Goal: Find specific page/section: Find specific page/section

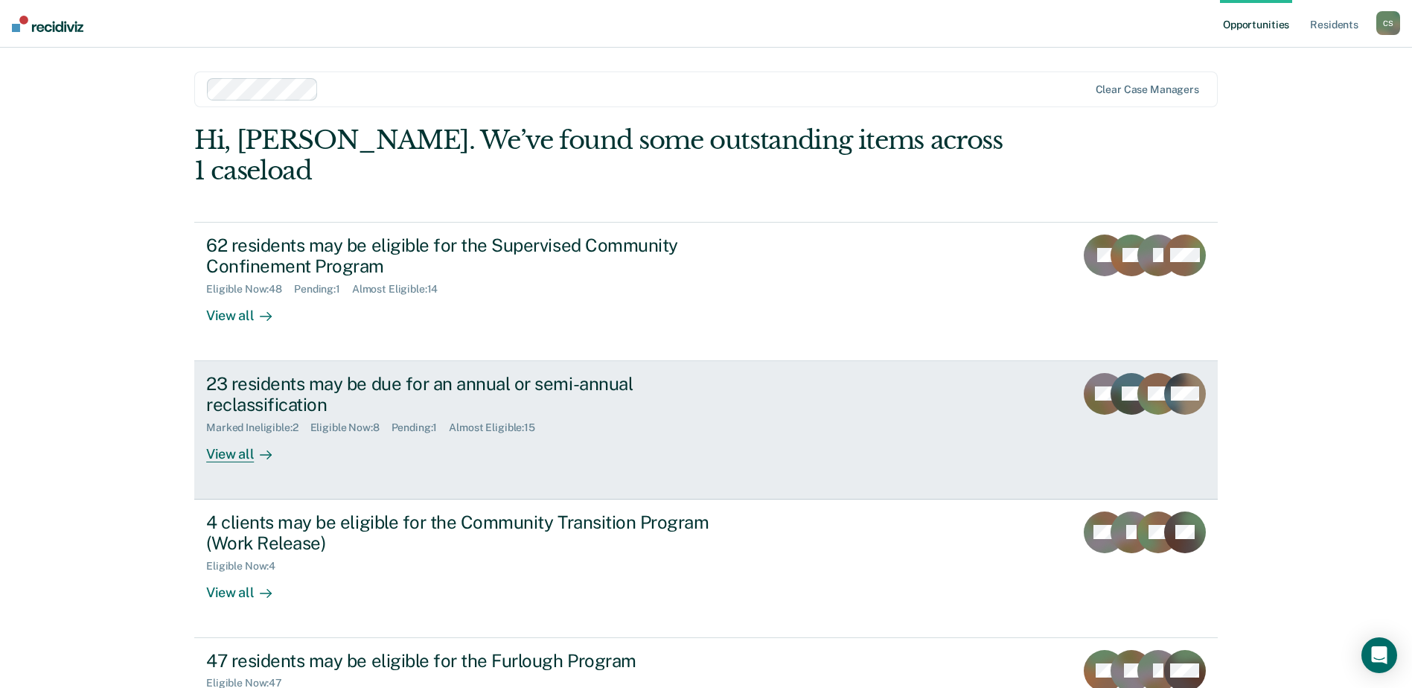
click at [228, 434] on div "View all" at bounding box center [247, 448] width 83 height 29
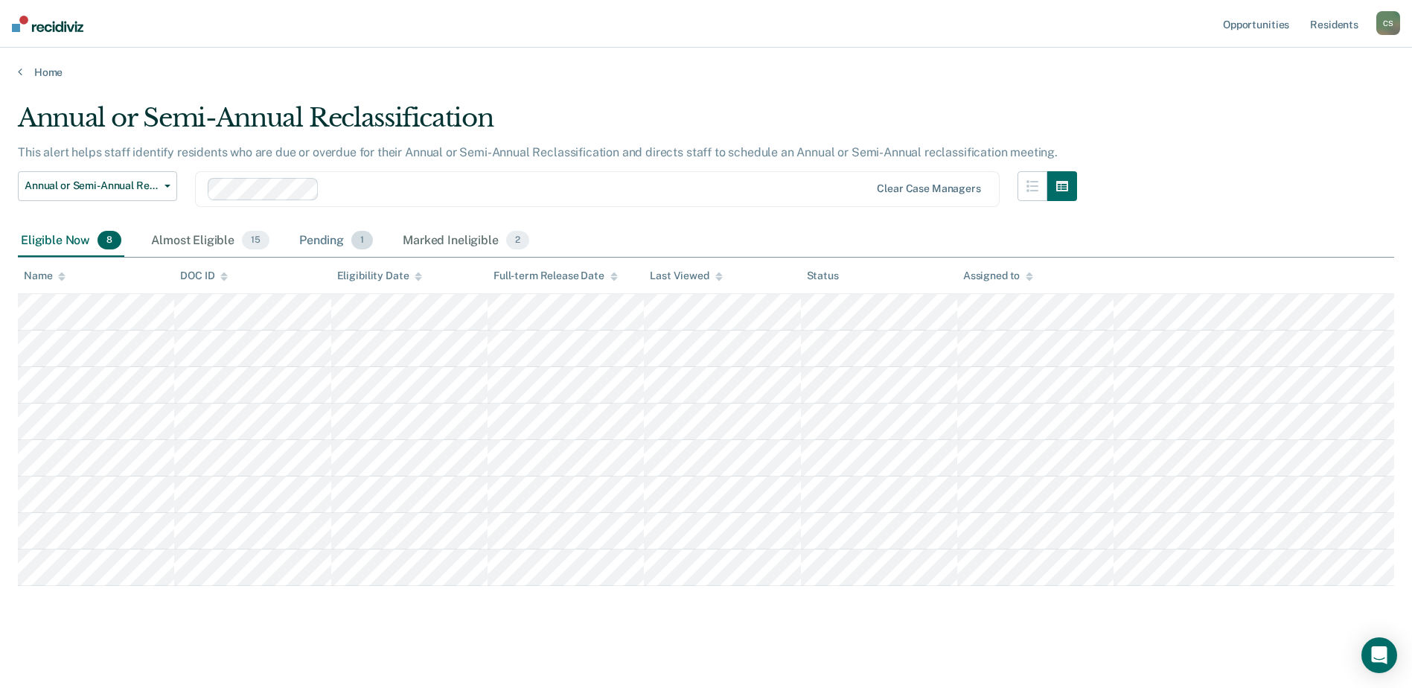
click at [343, 240] on div "Pending 1" at bounding box center [336, 241] width 80 height 33
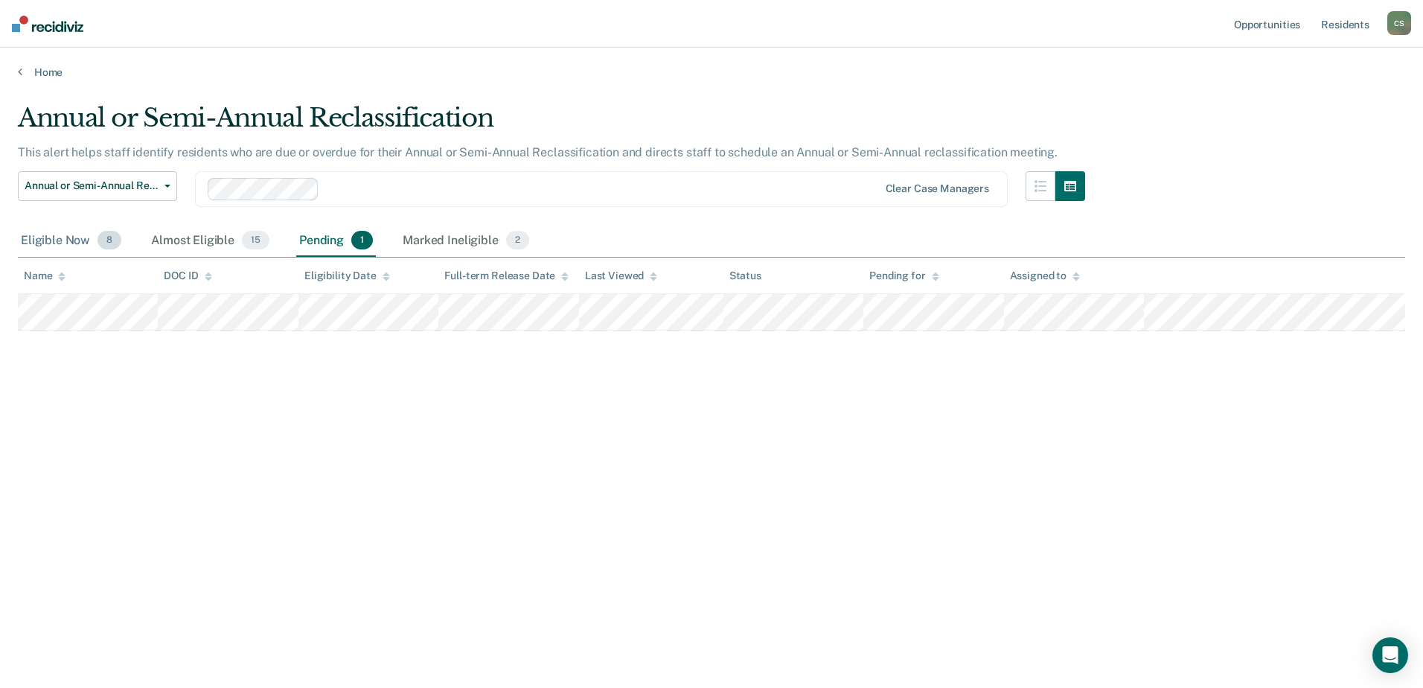
click at [71, 244] on div "Eligible Now 8" at bounding box center [71, 241] width 106 height 33
